Goal: Task Accomplishment & Management: Manage account settings

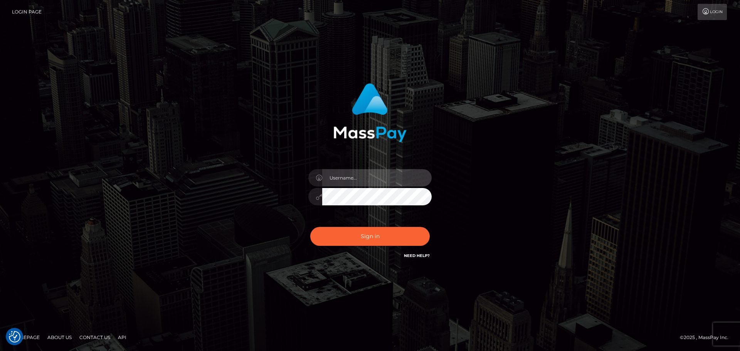
type input "constantin.mp"
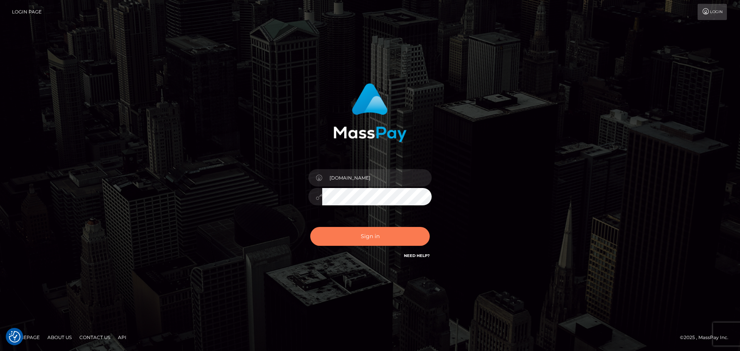
click at [384, 244] on button "Sign in" at bounding box center [369, 236] width 119 height 19
type input "constantin.mp"
click at [361, 233] on button "Sign in" at bounding box center [369, 236] width 119 height 19
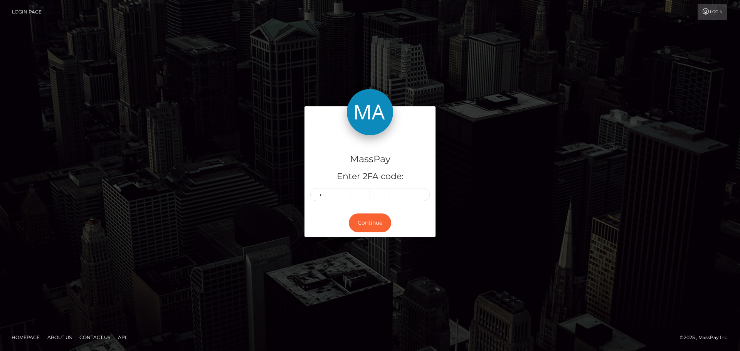
type input "3"
type input "4"
type input "7"
type input "3"
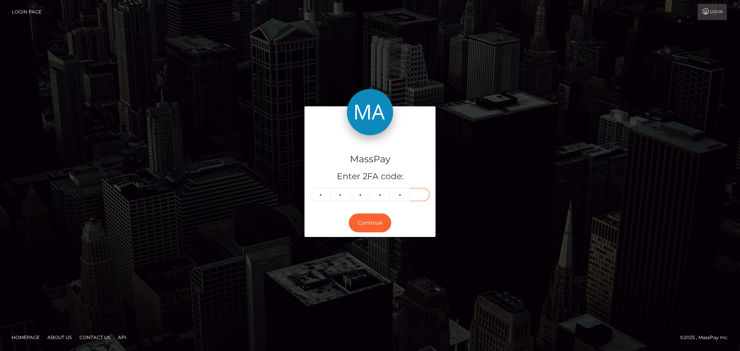
type input "8"
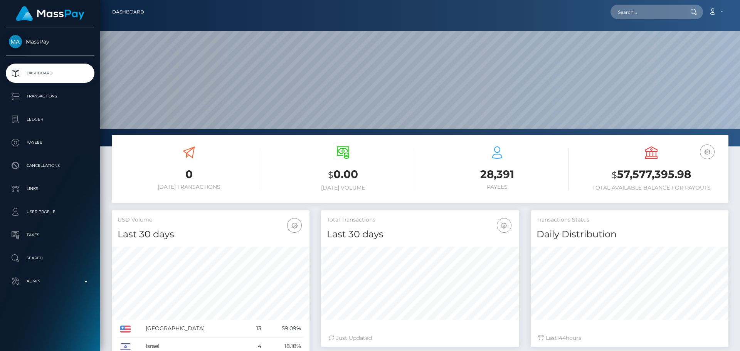
scroll to position [137, 198]
click at [652, 3] on nav "Dashboard Loading... Loading... Account Edit Profile" at bounding box center [419, 12] width 639 height 24
click at [650, 11] on input "text" at bounding box center [646, 12] width 72 height 15
paste input "poact_o3jHXqLhRYFX"
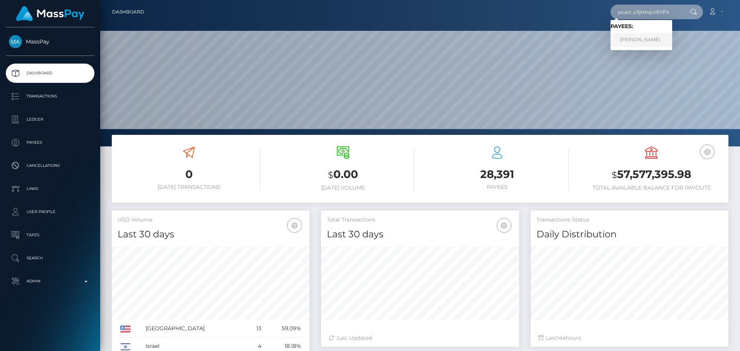
type input "poact_o3jHXqLhRYFX"
click at [632, 38] on link "[PERSON_NAME]" at bounding box center [641, 40] width 62 height 14
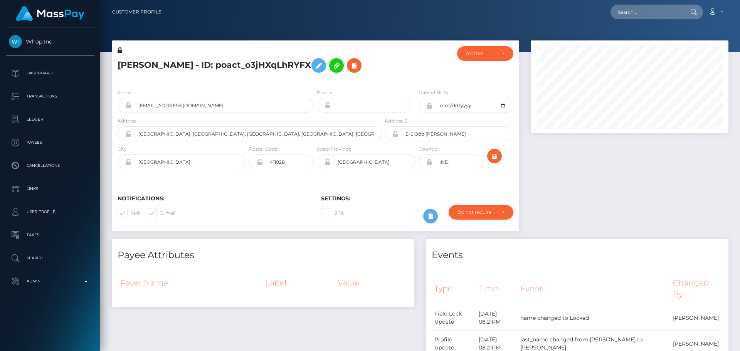
scroll to position [92, 198]
click at [135, 57] on h5 "ADITYA RAMCHANDRA CHOUGULE - ID: poact_o3jHXqLhRYFX" at bounding box center [247, 65] width 260 height 22
drag, startPoint x: 135, startPoint y: 57, endPoint x: 236, endPoint y: 55, distance: 101.3
click at [236, 55] on h5 "ADITYA RAMCHANDRA CHOUGULE - ID: poact_o3jHXqLhRYFX" at bounding box center [247, 65] width 260 height 22
copy h5 "[PERSON_NAME]"
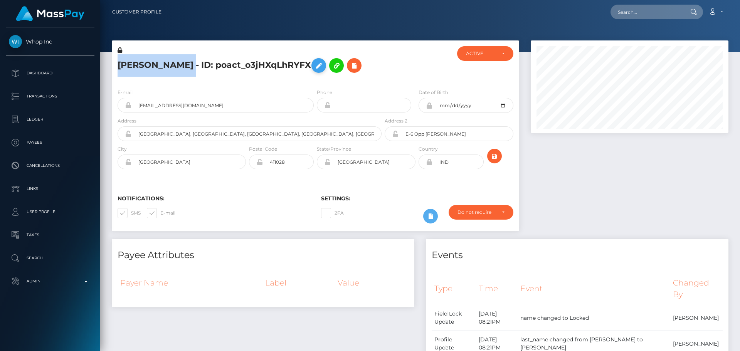
click at [311, 73] on button at bounding box center [318, 65] width 15 height 15
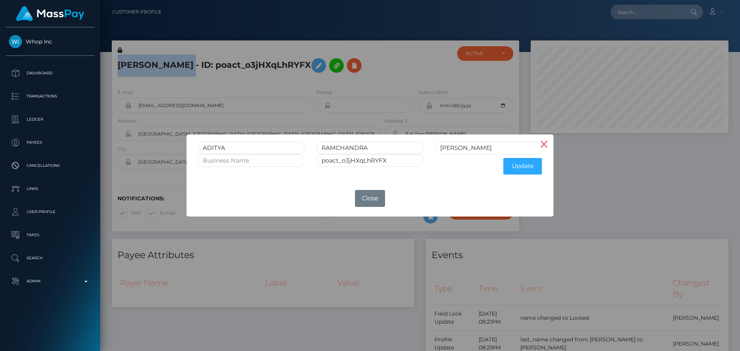
click at [546, 149] on button "×" at bounding box center [544, 143] width 18 height 18
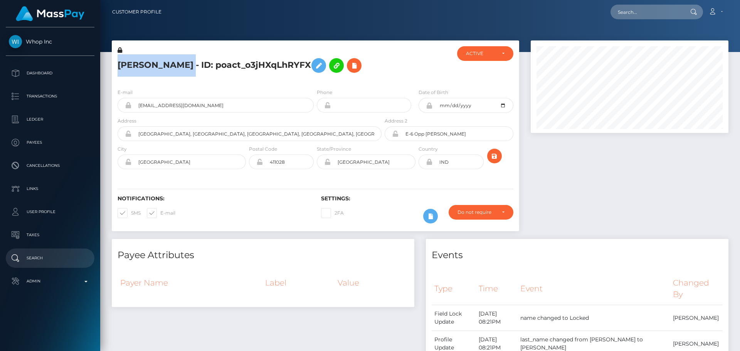
click at [47, 256] on p "Search" at bounding box center [50, 258] width 82 height 12
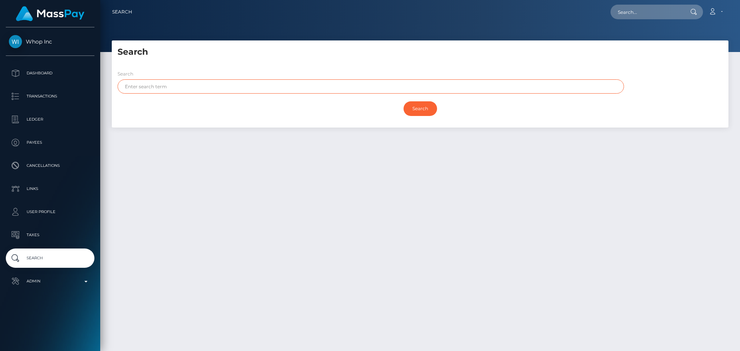
click at [217, 91] on input "text" at bounding box center [370, 86] width 506 height 14
paste input "[PERSON_NAME]"
click at [159, 88] on input "[PERSON_NAME]" at bounding box center [370, 86] width 506 height 14
drag, startPoint x: 159, startPoint y: 88, endPoint x: 195, endPoint y: 92, distance: 35.6
click at [195, 92] on input "[PERSON_NAME]" at bounding box center [370, 86] width 506 height 14
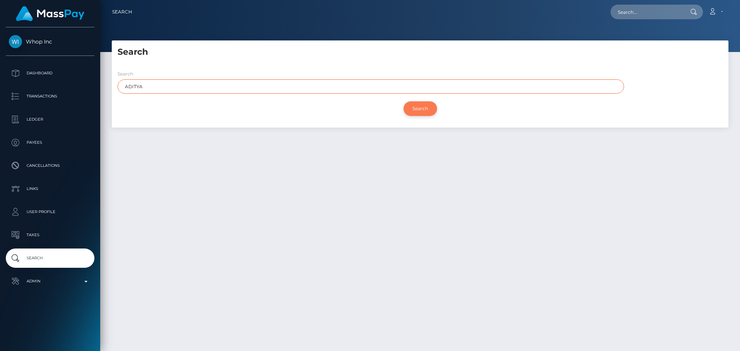
type input "ADITYA"
click at [416, 107] on input "Search" at bounding box center [420, 108] width 34 height 15
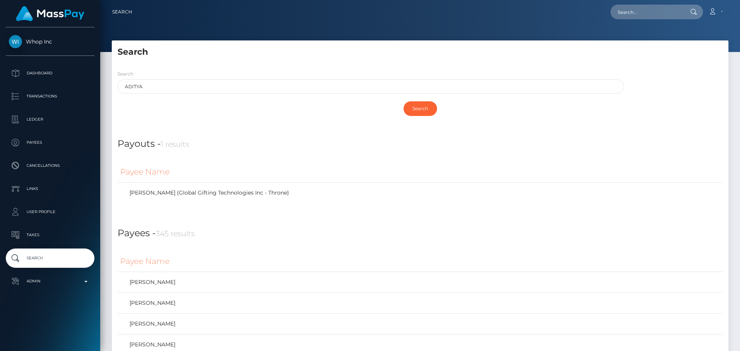
click at [366, 44] on div "Search" at bounding box center [420, 49] width 616 height 18
click at [485, 55] on h5 "Search" at bounding box center [419, 52] width 605 height 12
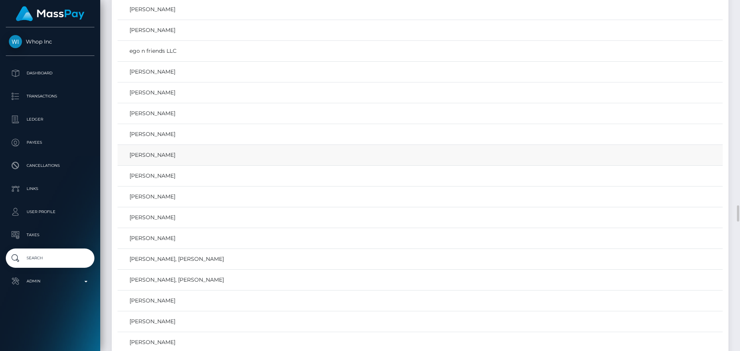
scroll to position [4430, 0]
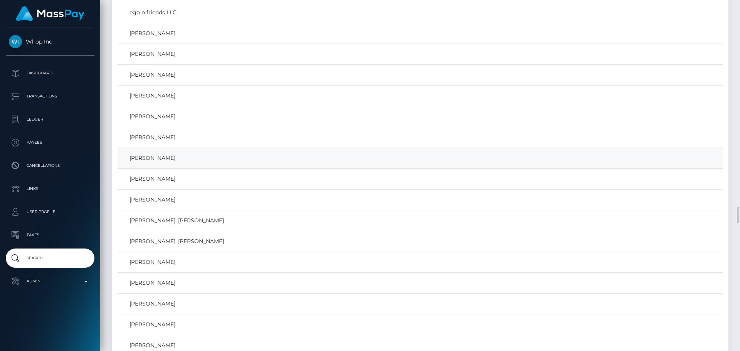
click at [181, 158] on link "ADITYA RAMCHANDRA CHOUGULE" at bounding box center [419, 158] width 599 height 11
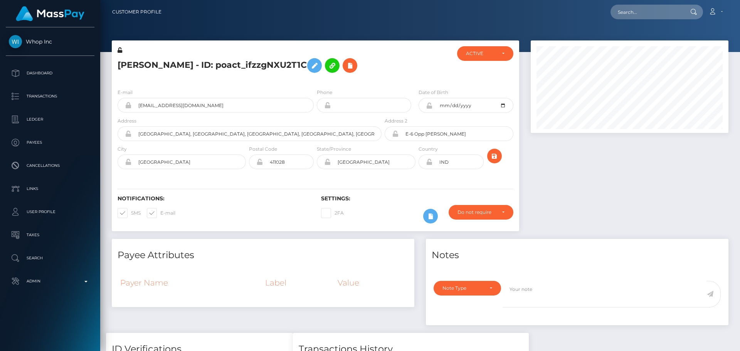
scroll to position [92, 198]
click at [384, 68] on div at bounding box center [417, 64] width 68 height 36
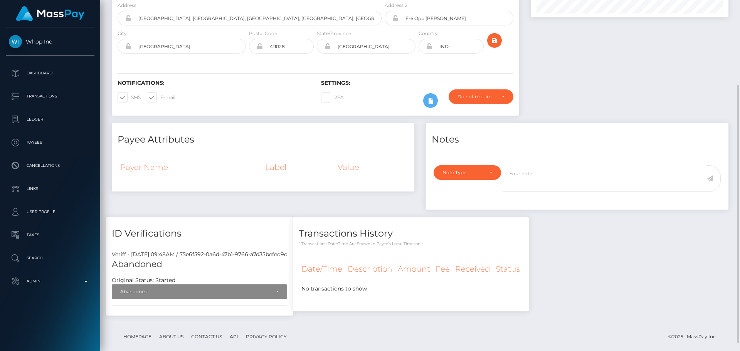
scroll to position [126, 0]
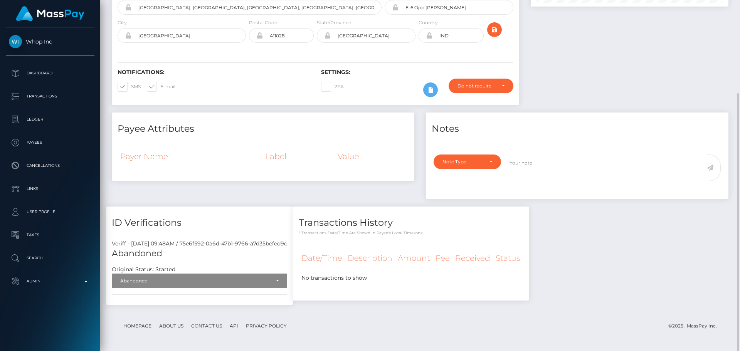
click at [270, 192] on div "Payee Attributes Payer Name Label Value" at bounding box center [263, 159] width 314 height 94
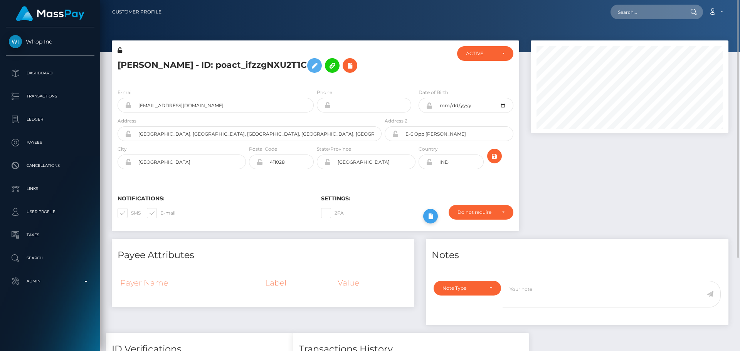
click at [431, 215] on icon at bounding box center [430, 216] width 9 height 10
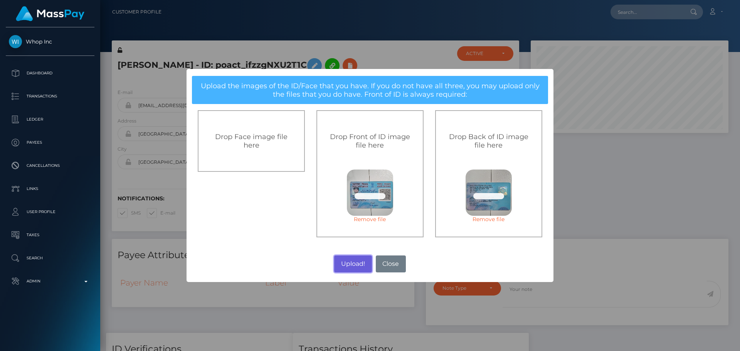
click at [346, 259] on button "Upload!" at bounding box center [352, 263] width 37 height 17
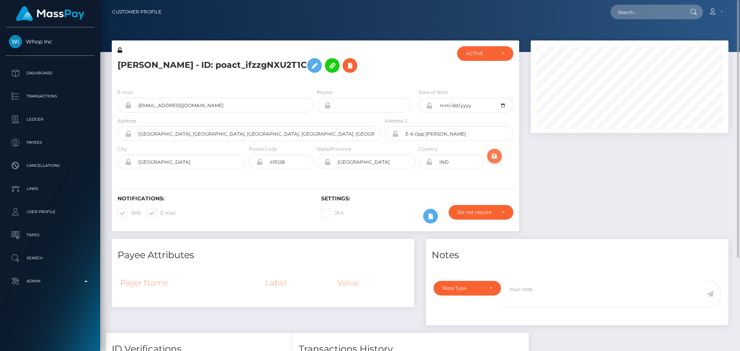
click at [496, 157] on icon "submit" at bounding box center [494, 156] width 9 height 10
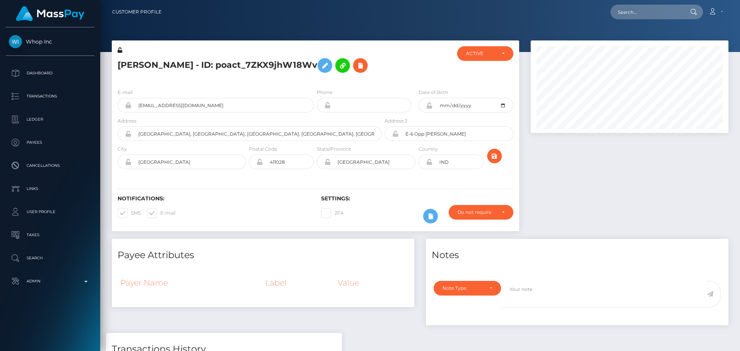
scroll to position [92, 198]
click at [431, 215] on icon at bounding box center [430, 216] width 9 height 10
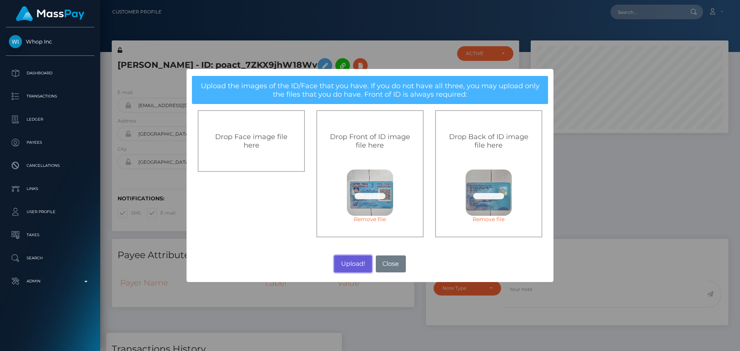
click at [354, 264] on button "Upload!" at bounding box center [352, 263] width 37 height 17
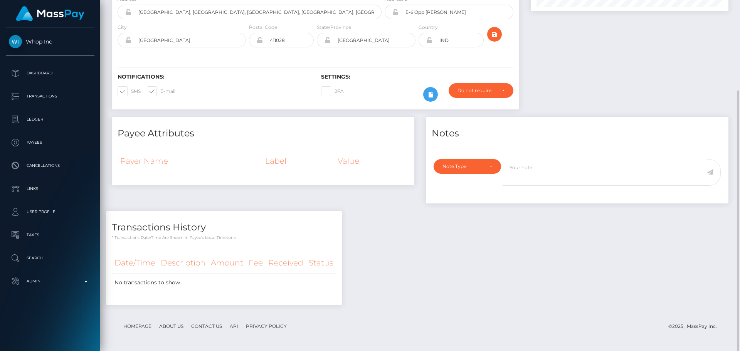
scroll to position [0, 0]
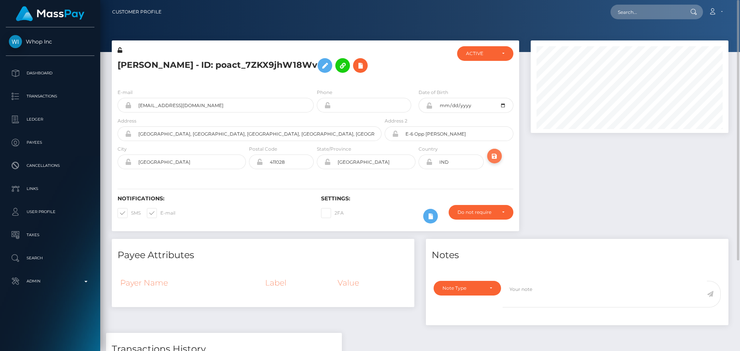
click at [497, 156] on icon "submit" at bounding box center [494, 156] width 9 height 10
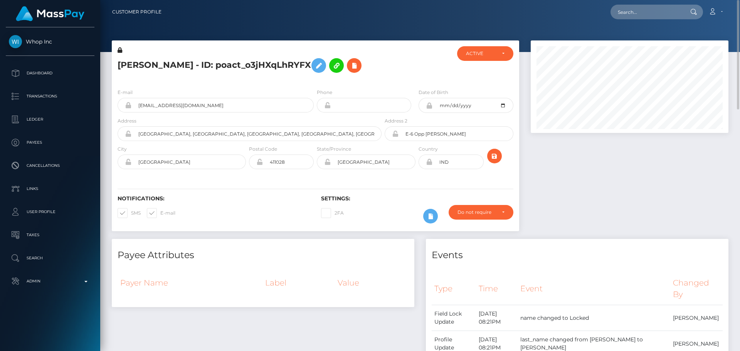
click at [352, 67] on h5 "[PERSON_NAME] - ID: poact_o3jHXqLhRYFX" at bounding box center [247, 65] width 260 height 22
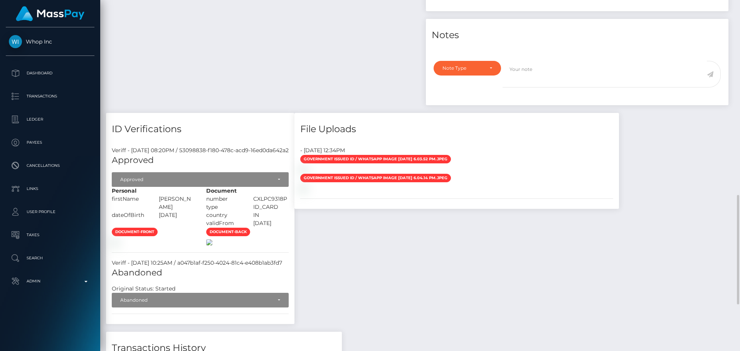
scroll to position [616, 0]
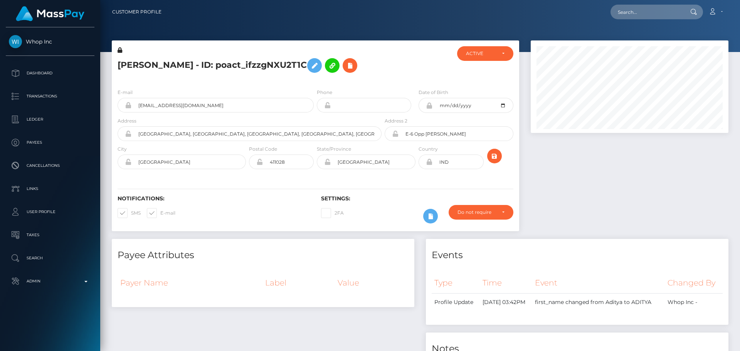
scroll to position [92, 198]
click at [348, 73] on h5 "[PERSON_NAME] - ID: poact_ifzzgNXU2T1C" at bounding box center [247, 65] width 260 height 22
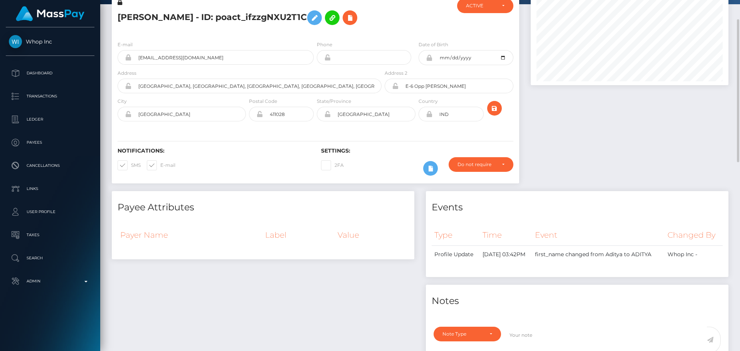
scroll to position [0, 0]
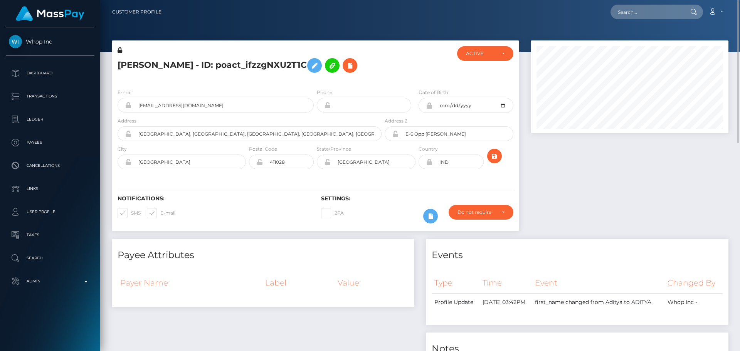
click at [119, 50] on icon at bounding box center [119, 49] width 5 height 5
click at [310, 70] on icon at bounding box center [314, 66] width 9 height 10
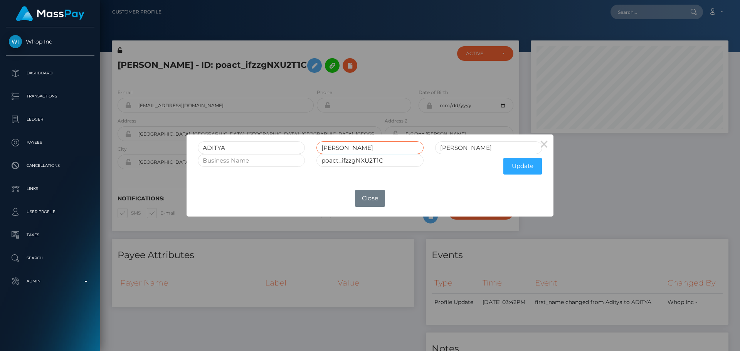
click at [385, 147] on input "[PERSON_NAME]" at bounding box center [369, 147] width 107 height 13
type input "RAMCHANDRA"
click at [458, 150] on input "[PERSON_NAME]" at bounding box center [488, 147] width 107 height 13
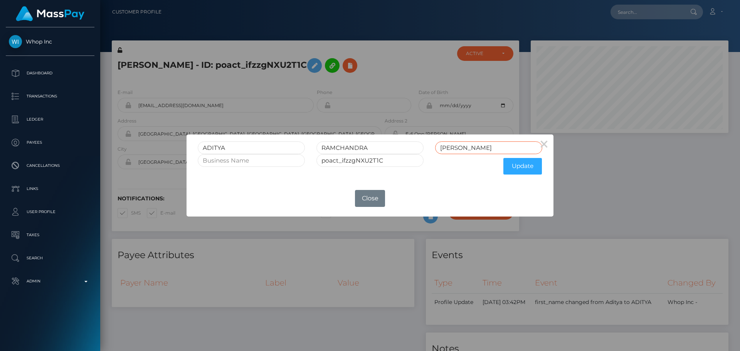
paste input "HOUGULE"
type input "CHOUGULE"
click at [514, 163] on button "Update" at bounding box center [522, 166] width 39 height 17
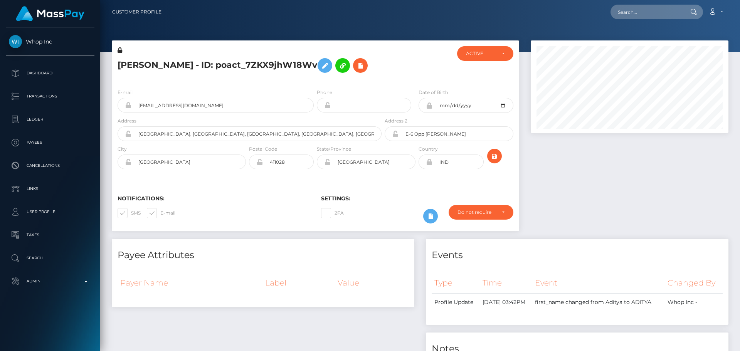
scroll to position [92, 198]
click at [119, 51] on icon at bounding box center [119, 49] width 5 height 5
click at [320, 70] on icon at bounding box center [324, 66] width 9 height 10
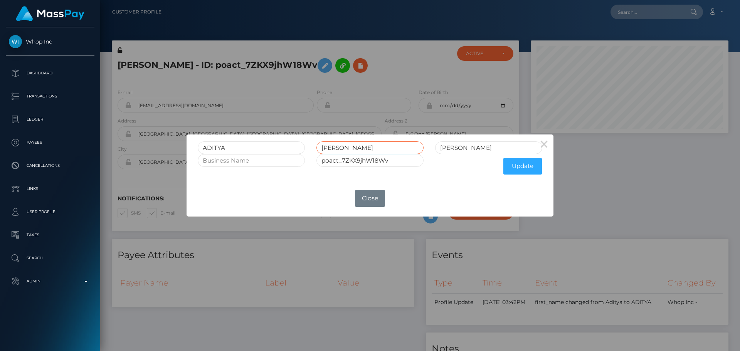
click at [388, 150] on input "[PERSON_NAME]" at bounding box center [369, 147] width 107 height 13
click at [388, 150] on input "RAMCHANDRA CHOUGULE" at bounding box center [369, 147] width 107 height 13
type input "RAMCHANDRA"
click at [459, 147] on input "Chougule" at bounding box center [488, 147] width 107 height 13
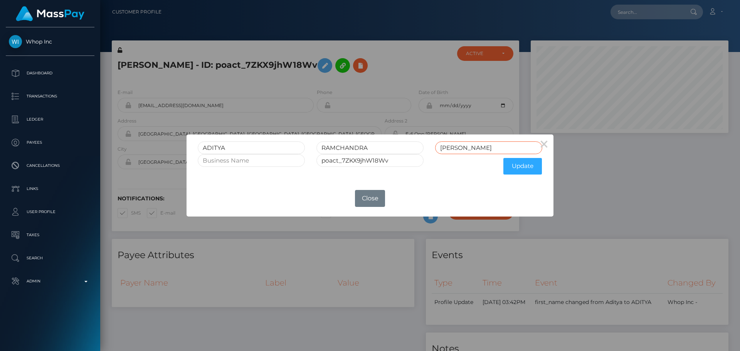
paste input "HOUGULE"
type input "CHOUGULE"
click at [513, 166] on button "Update" at bounding box center [522, 166] width 39 height 17
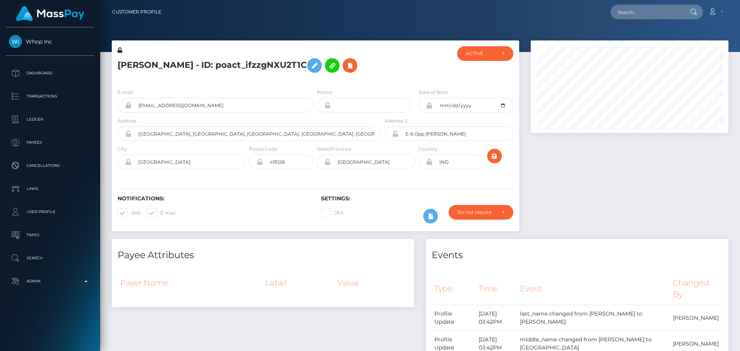
scroll to position [92, 198]
click at [119, 51] on icon at bounding box center [119, 49] width 5 height 5
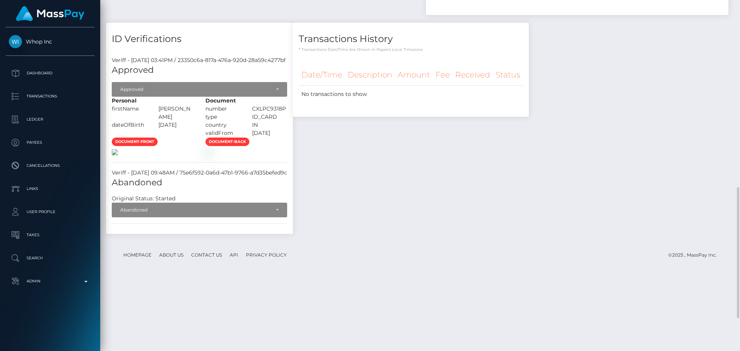
scroll to position [539, 0]
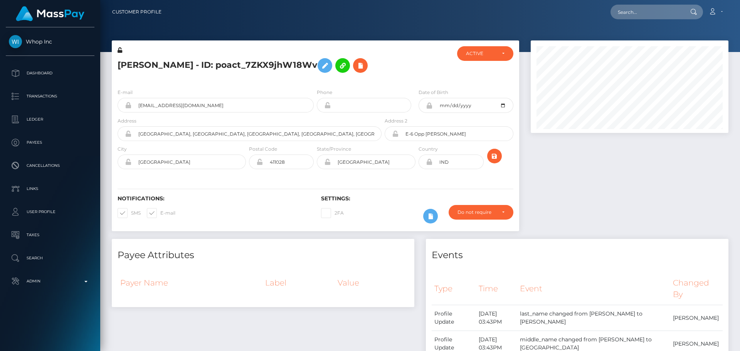
scroll to position [92, 198]
click at [119, 50] on icon at bounding box center [119, 49] width 5 height 5
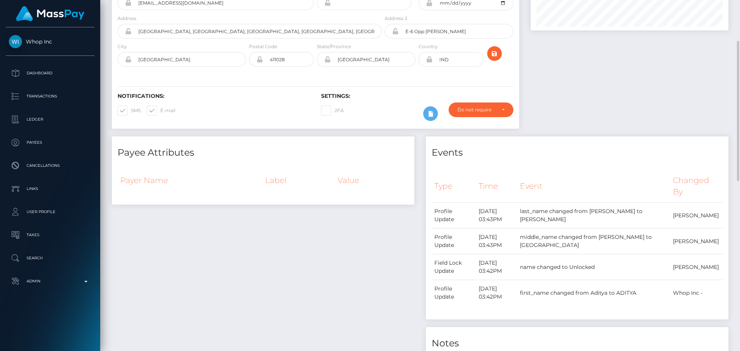
scroll to position [0, 0]
